Goal: Go to known website

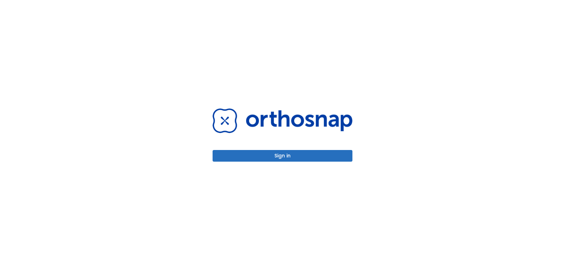
click at [278, 150] on button "Sign in" at bounding box center [283, 156] width 140 height 12
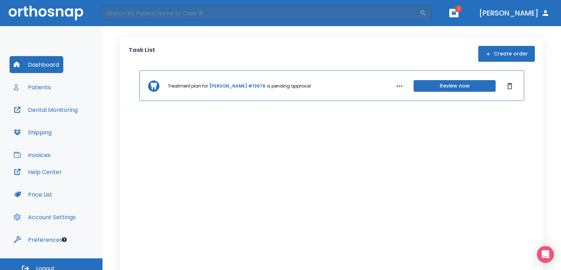
click at [39, 112] on button "Dental Monitoring" at bounding box center [46, 109] width 72 height 17
